Goal: Information Seeking & Learning: Learn about a topic

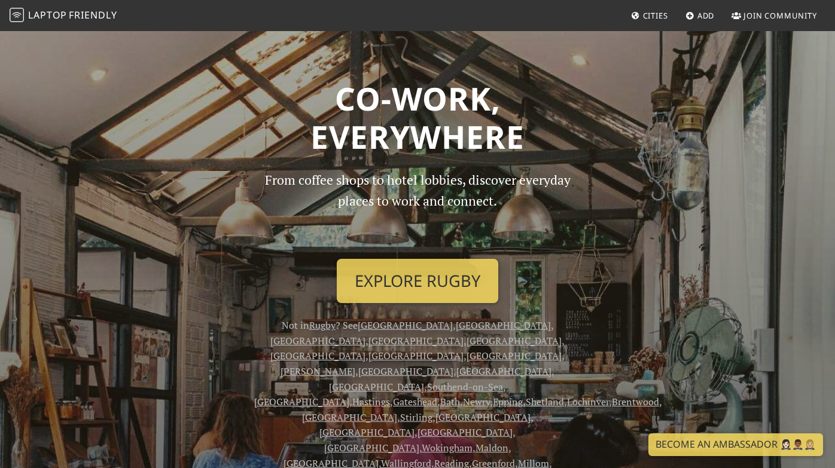
click at [468, 181] on p "From coffee shops to hotel lobbies, discover everyday places to work and connec…" at bounding box center [417, 210] width 327 height 80
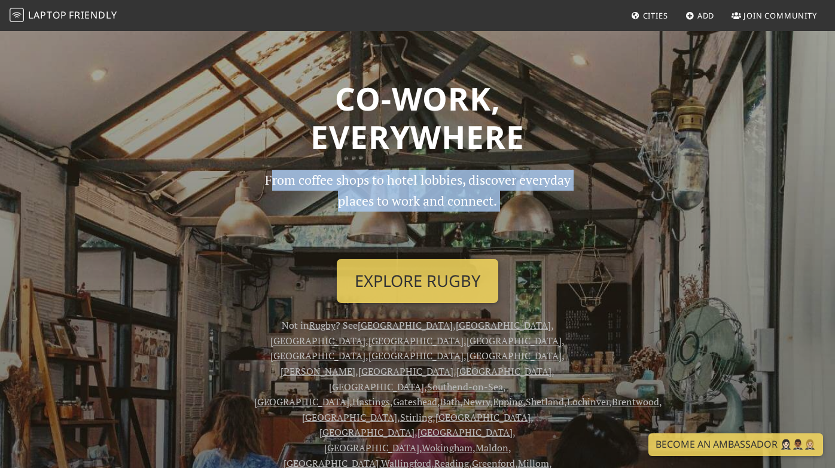
click at [468, 181] on p "From coffee shops to hotel lobbies, discover everyday places to work and connec…" at bounding box center [417, 210] width 327 height 80
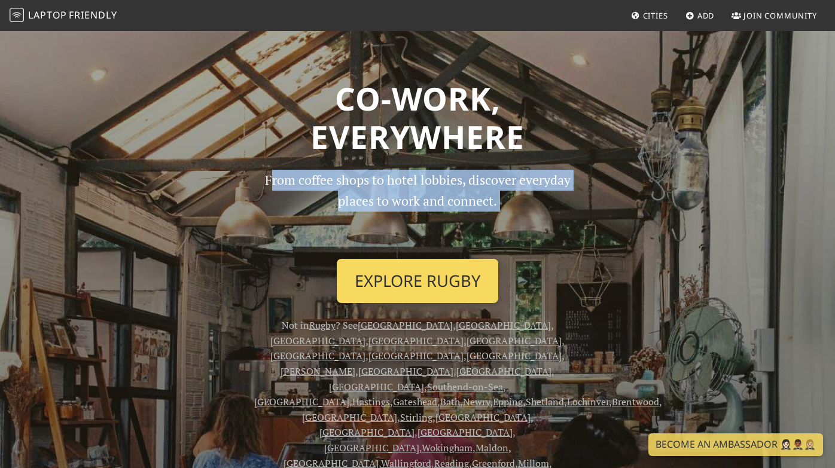
click at [445, 282] on link "Explore Rugby" at bounding box center [417, 281] width 161 height 44
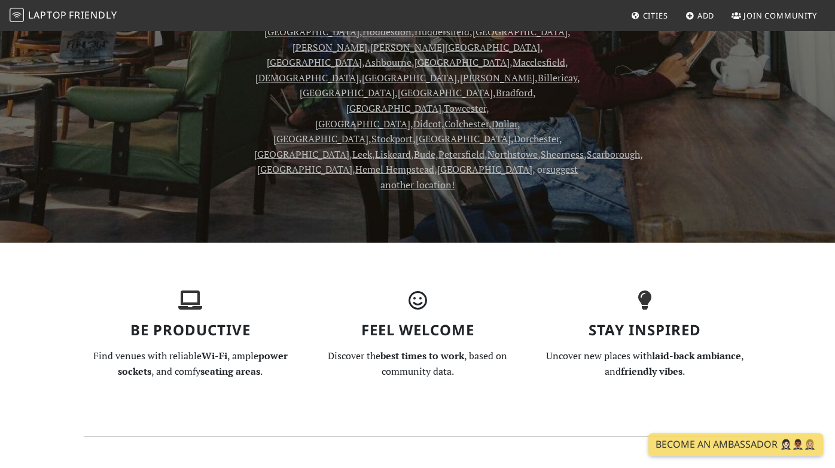
scroll to position [501, 0]
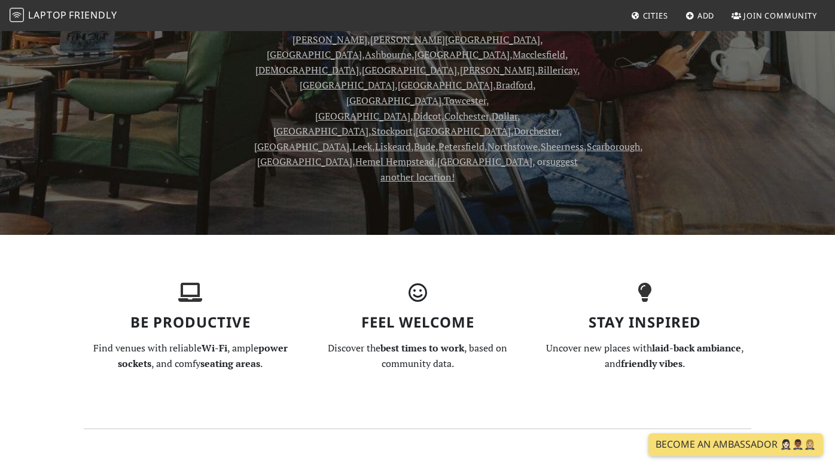
click at [134, 314] on h3 "Be Productive" at bounding box center [190, 322] width 213 height 17
click at [661, 314] on h3 "Stay Inspired" at bounding box center [644, 322] width 213 height 17
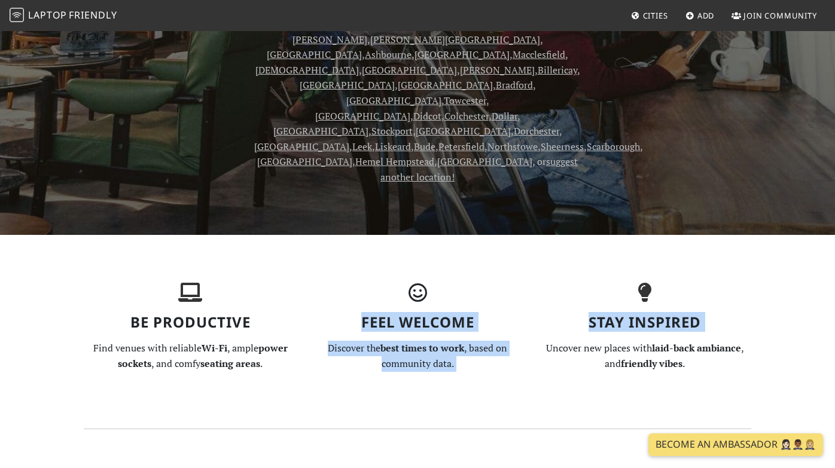
drag, startPoint x: 661, startPoint y: 130, endPoint x: 376, endPoint y: 130, distance: 285.3
click at [380, 235] on section "Be Productive Find venues with reliable Wi-Fi , ample power sockets , and comfy…" at bounding box center [418, 332] width 682 height 194
click at [376, 314] on h3 "Feel Welcome" at bounding box center [417, 322] width 213 height 17
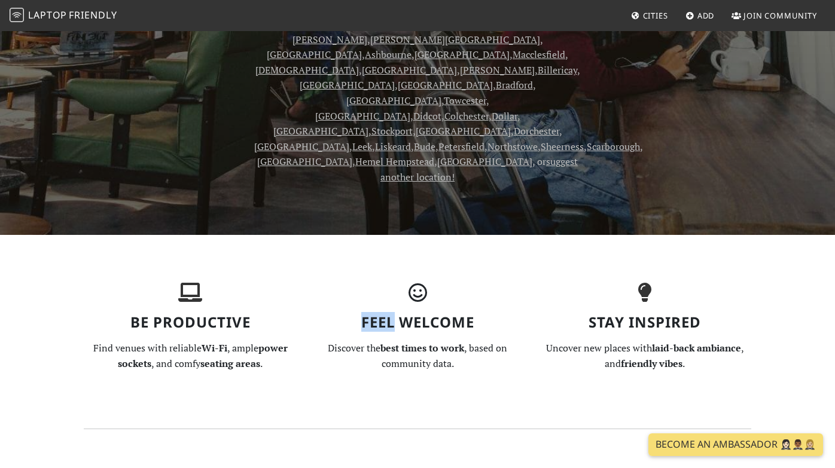
click at [376, 314] on h3 "Feel Welcome" at bounding box center [417, 322] width 213 height 17
click at [373, 314] on h3 "Feel Welcome" at bounding box center [417, 322] width 213 height 17
click at [185, 314] on h3 "Be Productive" at bounding box center [190, 322] width 213 height 17
drag, startPoint x: 185, startPoint y: 126, endPoint x: 89, endPoint y: 127, distance: 96.9
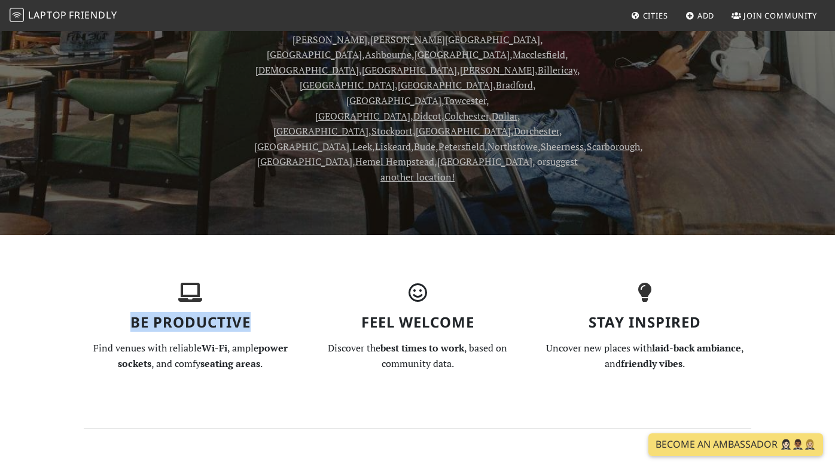
click at [89, 314] on h3 "Be Productive" at bounding box center [190, 322] width 213 height 17
drag, startPoint x: 96, startPoint y: 127, endPoint x: 342, endPoint y: 124, distance: 245.2
click at [292, 235] on section "Be Productive Find venues with reliable Wi-Fi , ample power sockets , and comfy…" at bounding box center [418, 332] width 682 height 194
click at [381, 314] on h3 "Feel Welcome" at bounding box center [417, 322] width 213 height 17
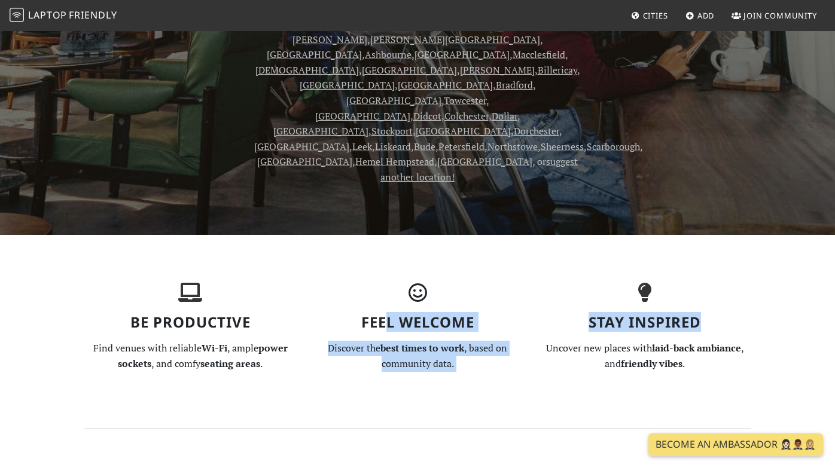
drag, startPoint x: 421, startPoint y: 123, endPoint x: 674, endPoint y: 126, distance: 253.0
click at [674, 235] on section "Be Productive Find venues with reliable Wi-Fi , ample power sockets , and comfy…" at bounding box center [418, 332] width 682 height 194
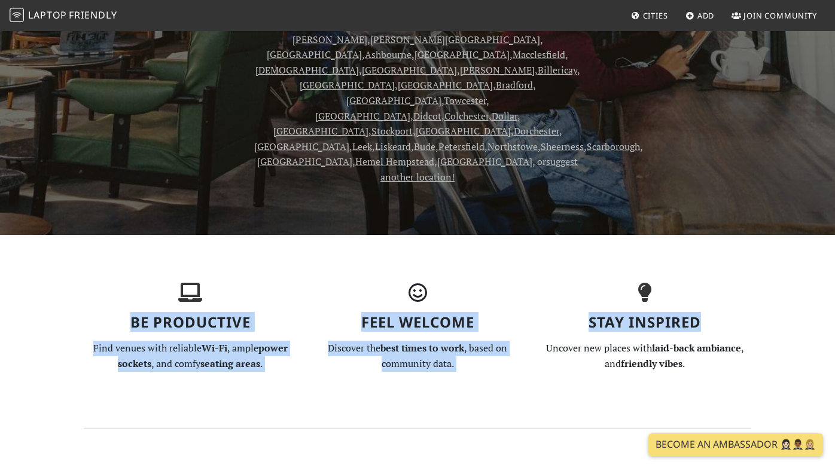
drag, startPoint x: 728, startPoint y: 126, endPoint x: 51, endPoint y: 110, distance: 677.8
click at [77, 235] on section "Be Productive Find venues with reliable Wi-Fi , ample power sockets , and comfy…" at bounding box center [418, 332] width 682 height 194
click at [77, 283] on div "Be Productive Find venues with reliable Wi-Fi , ample power sockets , and comfy…" at bounding box center [190, 332] width 227 height 98
drag, startPoint x: 66, startPoint y: 131, endPoint x: 747, endPoint y: 127, distance: 680.6
click at [743, 235] on section "Be Productive Find venues with reliable Wi-Fi , ample power sockets , and comfy…" at bounding box center [418, 332] width 682 height 194
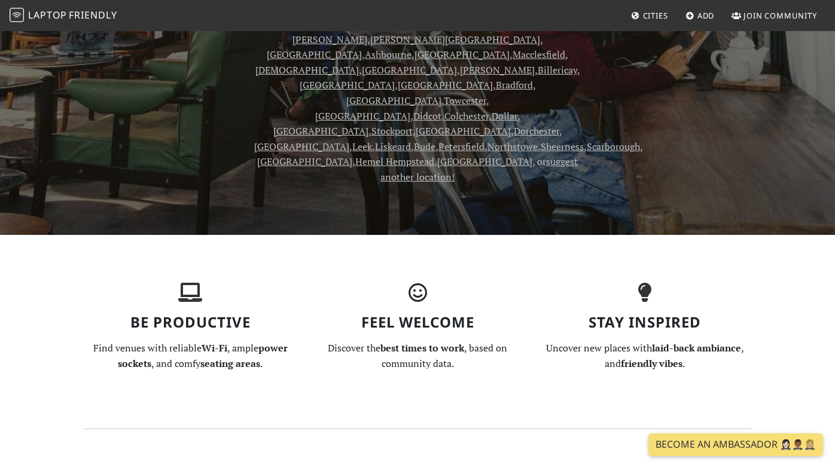
click at [747, 314] on h3 "Stay Inspired" at bounding box center [644, 322] width 213 height 17
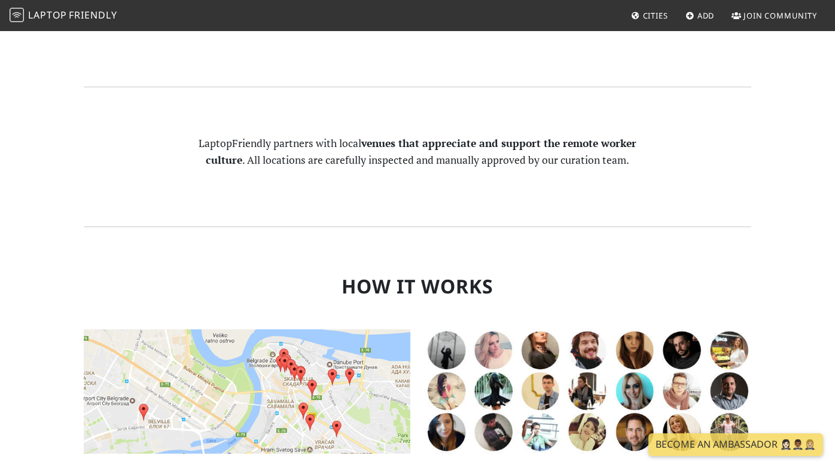
scroll to position [835, 0]
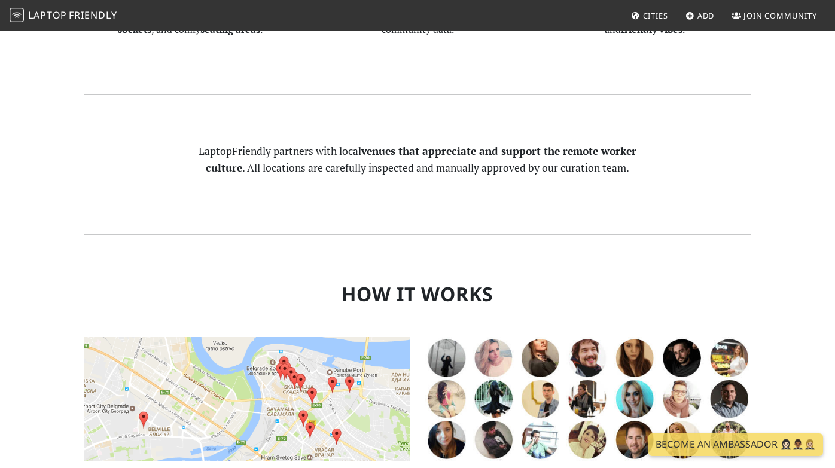
click at [113, 315] on div "Find Local Work Hubs Quiet? Air conditioned? Well lit? Get stuff done in a fres…" at bounding box center [247, 429] width 341 height 228
drag, startPoint x: 118, startPoint y: 296, endPoint x: 359, endPoint y: 293, distance: 241.0
click at [359, 315] on div "Find Local Work Hubs Quiet? Air conditioned? Well lit? Get stuff done in a fres…" at bounding box center [247, 429] width 341 height 228
drag, startPoint x: 217, startPoint y: 292, endPoint x: 200, endPoint y: 292, distance: 16.7
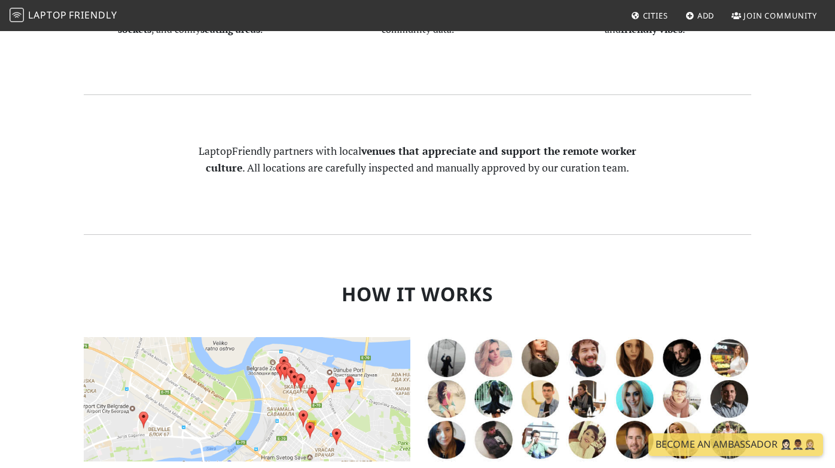
click at [256, 337] on img at bounding box center [247, 399] width 327 height 124
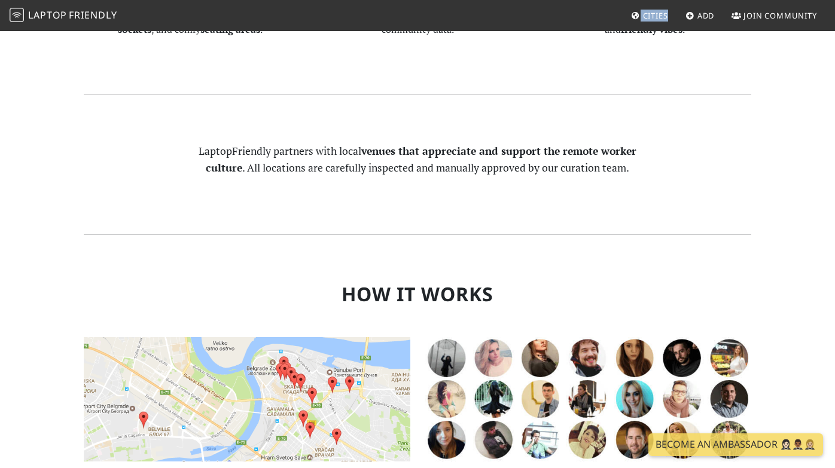
click at [647, 17] on span "Cities" at bounding box center [655, 15] width 25 height 11
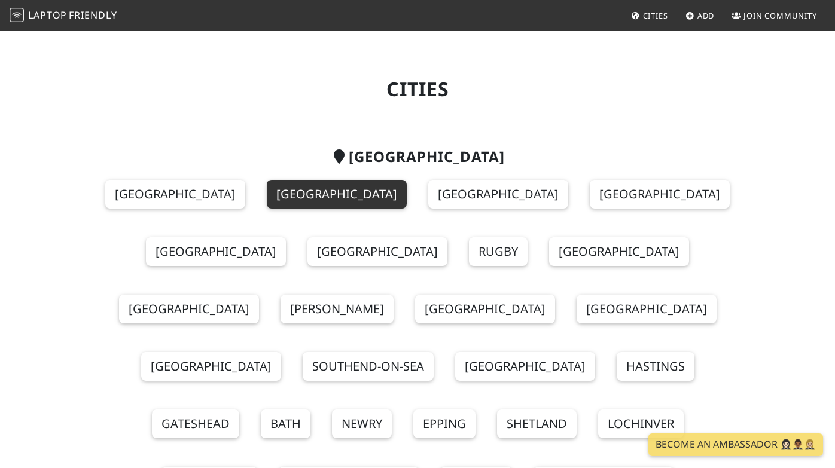
click at [267, 196] on link "London" at bounding box center [337, 194] width 140 height 29
click at [267, 200] on link "London" at bounding box center [337, 194] width 140 height 29
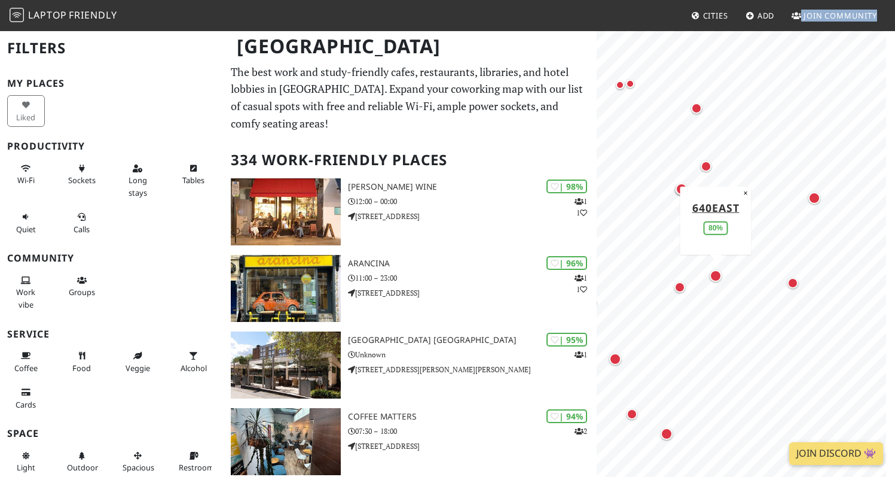
click at [717, 276] on div "Map marker" at bounding box center [716, 276] width 12 height 12
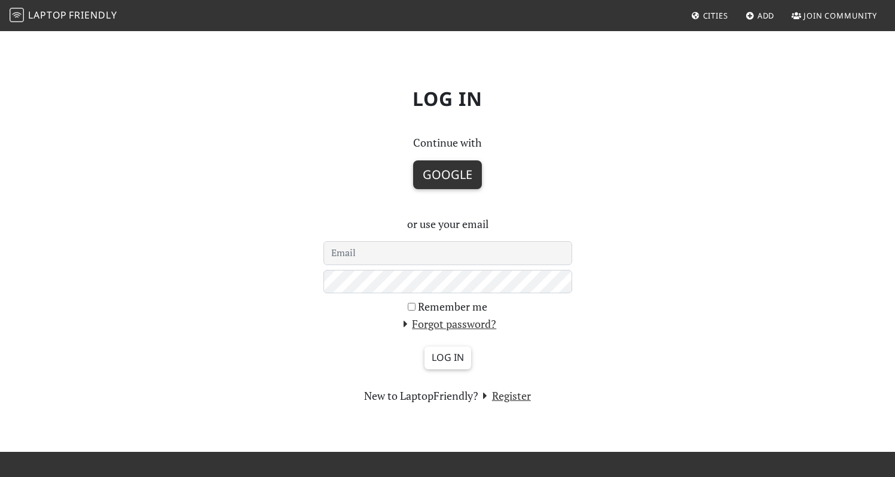
click at [459, 170] on button "Google" at bounding box center [447, 174] width 69 height 29
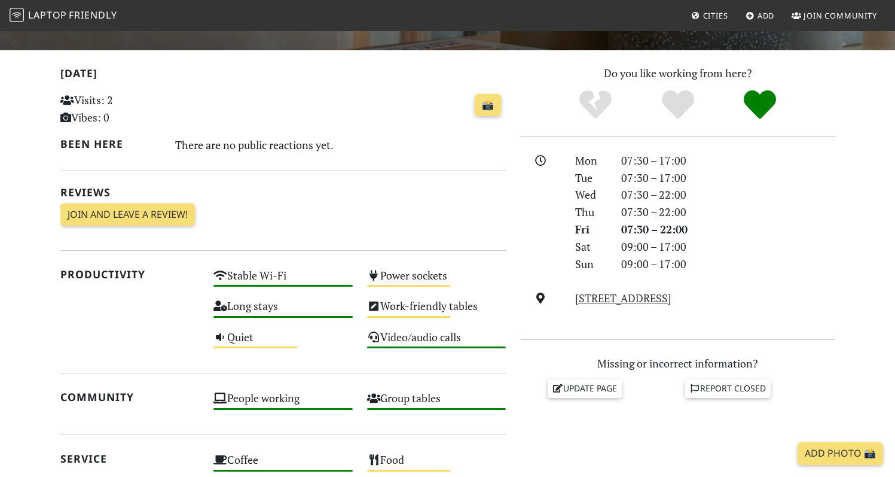
scroll to position [352, 0]
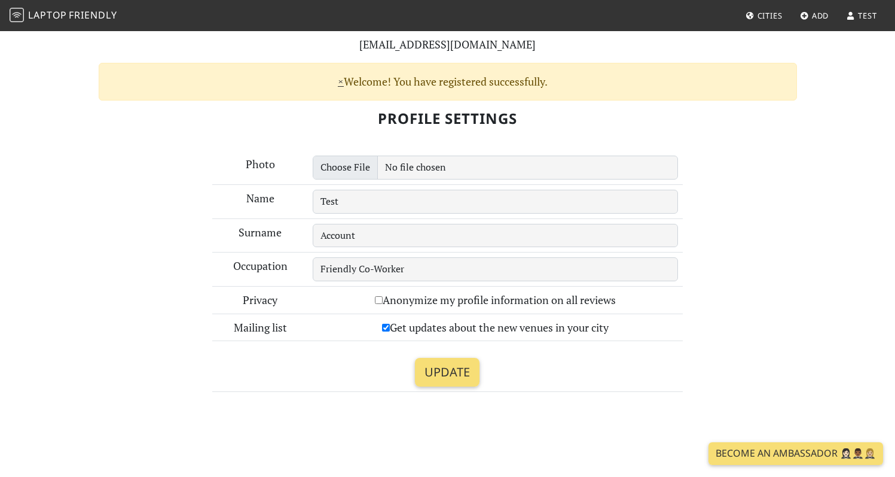
scroll to position [115, 0]
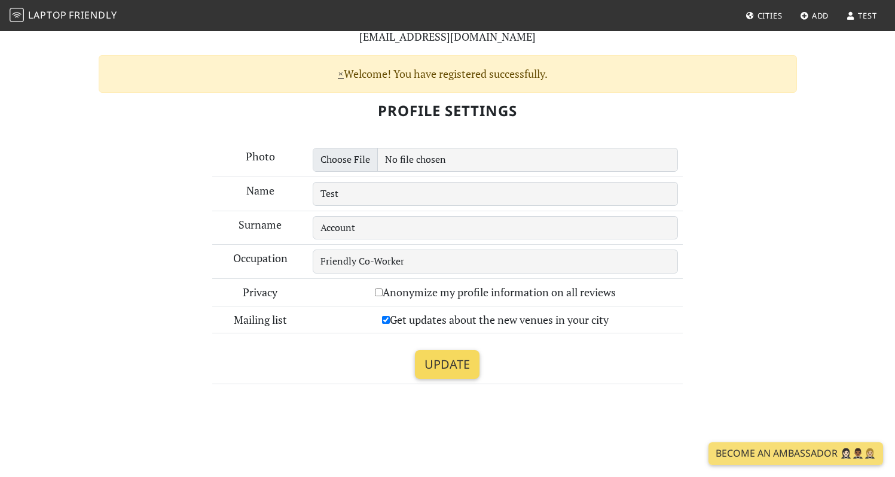
click at [465, 367] on input "Update" at bounding box center [447, 364] width 65 height 29
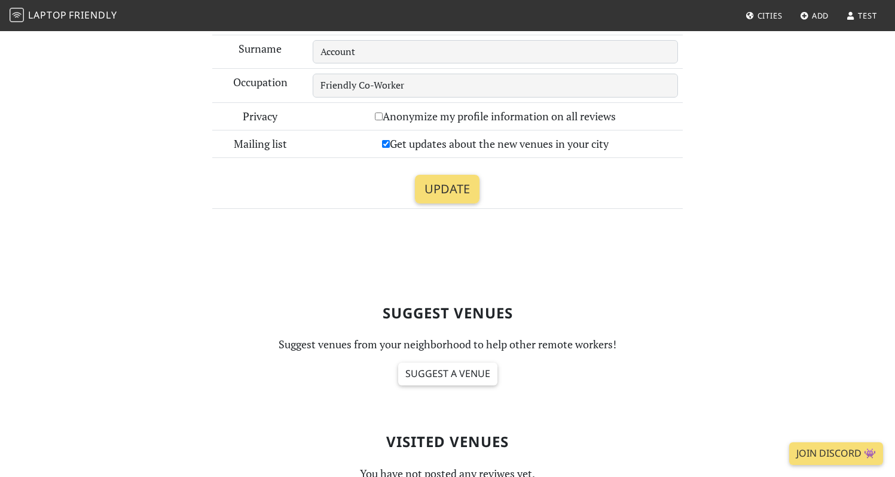
scroll to position [515, 0]
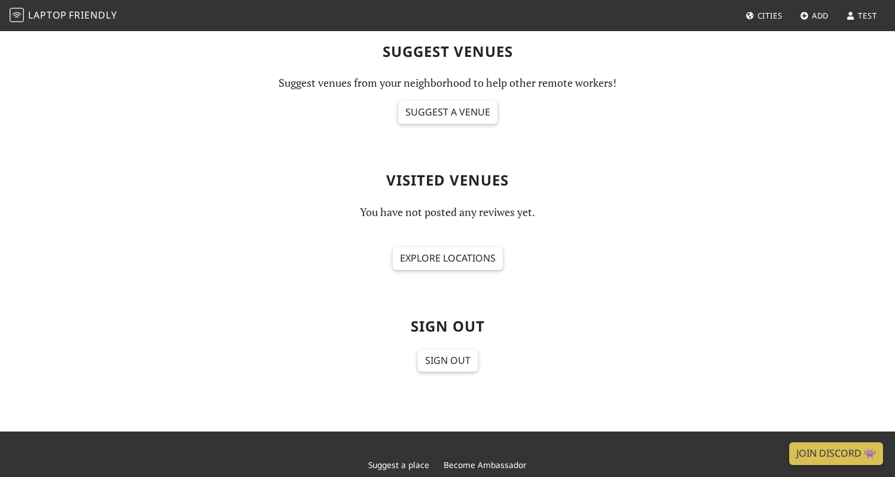
click at [873, 19] on span "Test" at bounding box center [867, 15] width 19 height 11
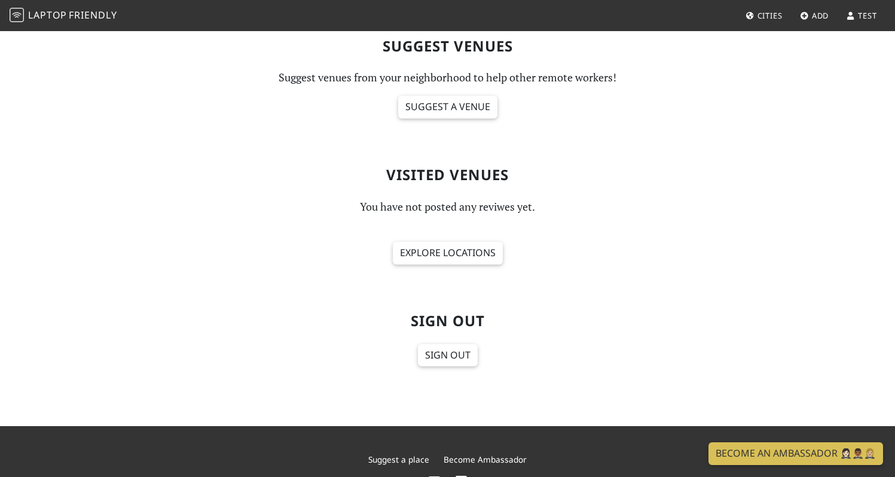
scroll to position [528, 0]
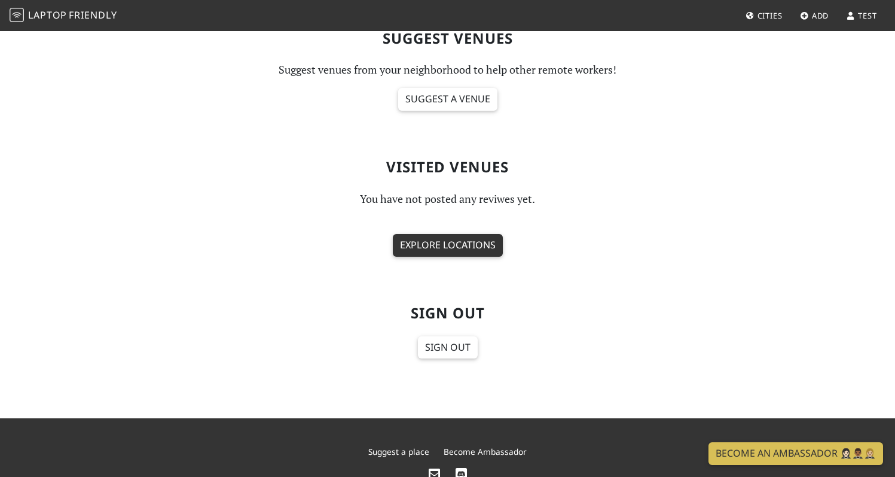
click at [468, 240] on link "Explore locations" at bounding box center [448, 245] width 110 height 23
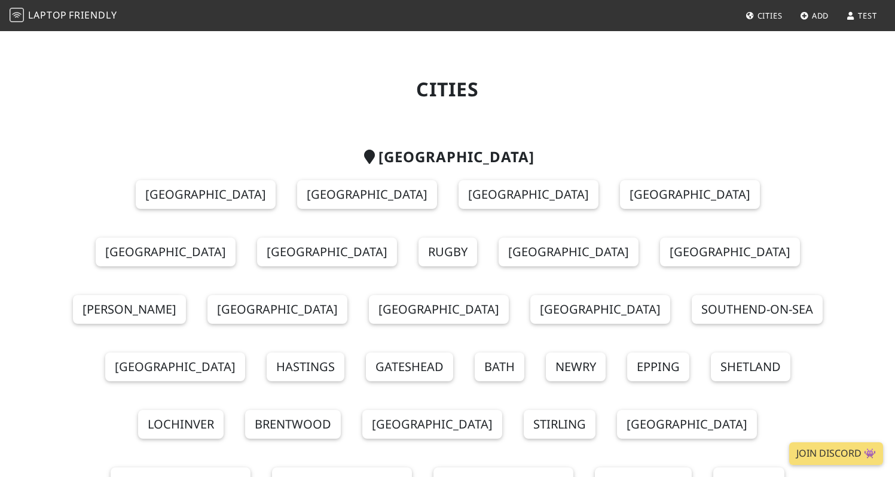
click at [816, 16] on span "Add" at bounding box center [820, 15] width 17 height 11
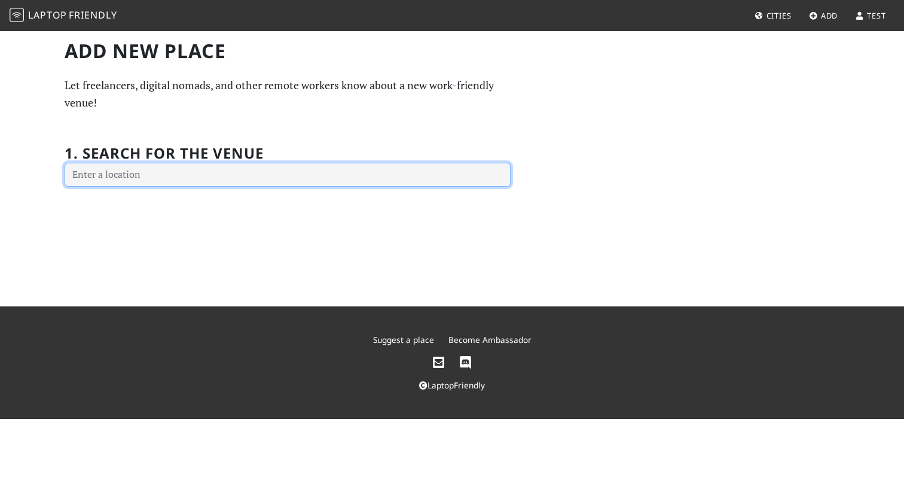
click at [226, 175] on input "text" at bounding box center [288, 175] width 446 height 24
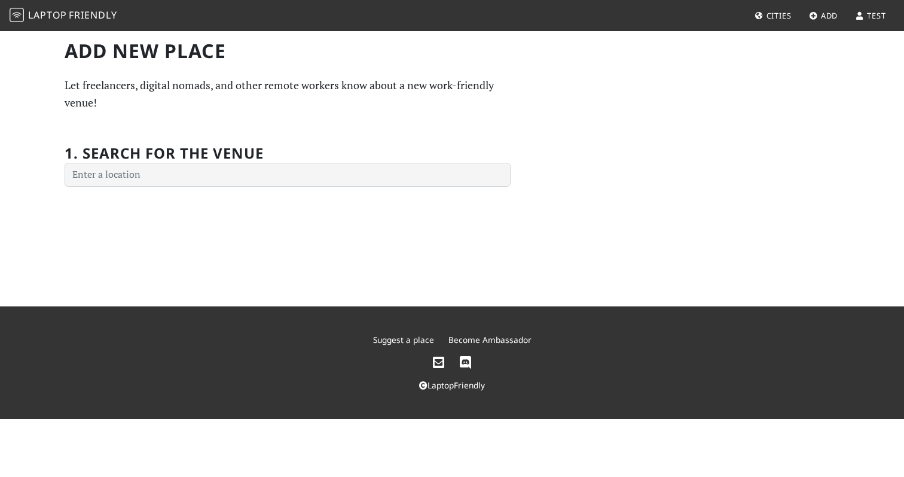
click at [75, 15] on span "Friendly" at bounding box center [93, 14] width 48 height 13
